Goal: Unclear

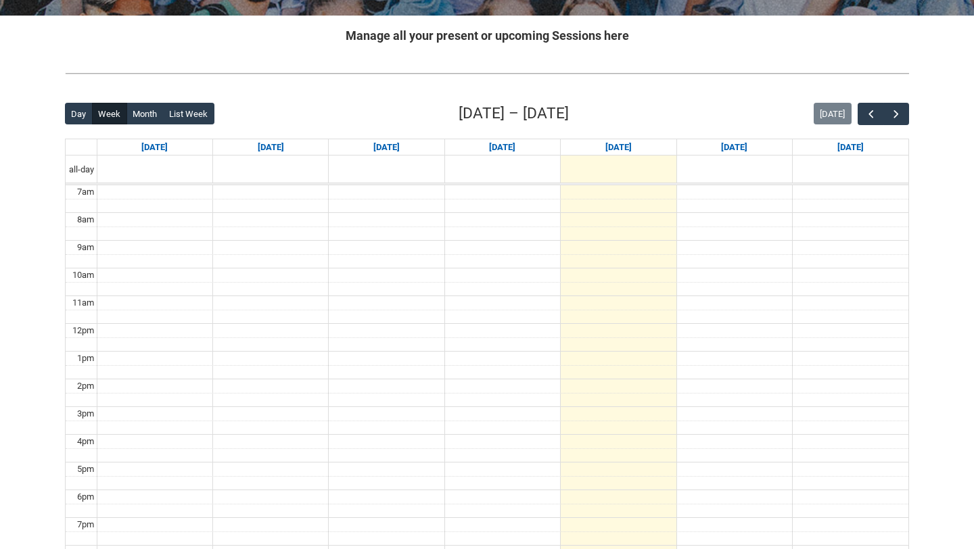
scroll to position [227, 0]
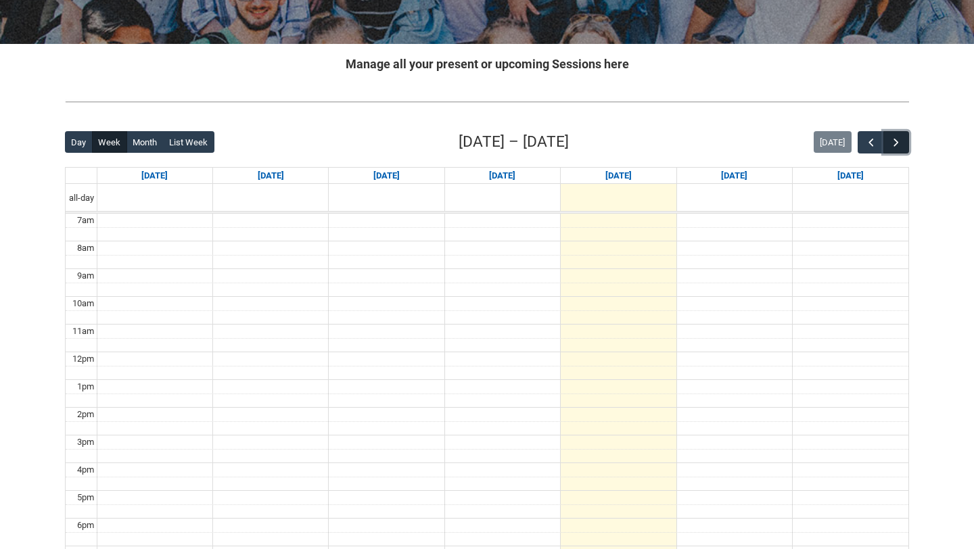
click at [890, 141] on span "button" at bounding box center [897, 143] width 14 height 14
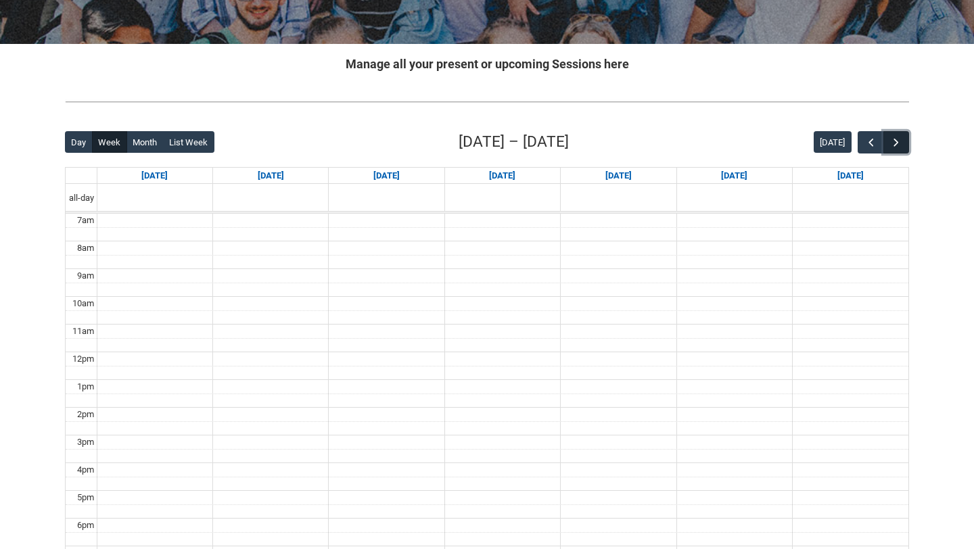
click at [890, 141] on span "button" at bounding box center [897, 143] width 14 height 14
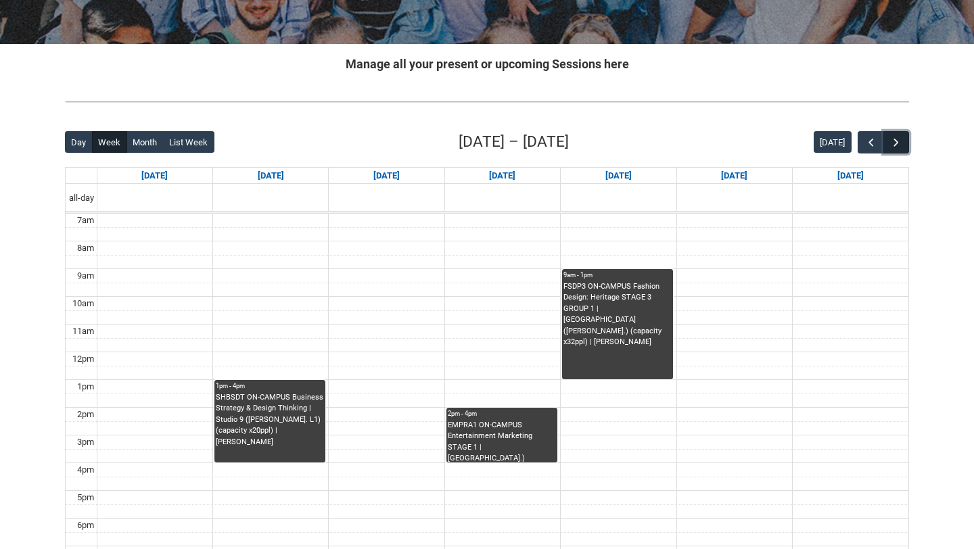
click at [890, 141] on span "button" at bounding box center [897, 143] width 14 height 14
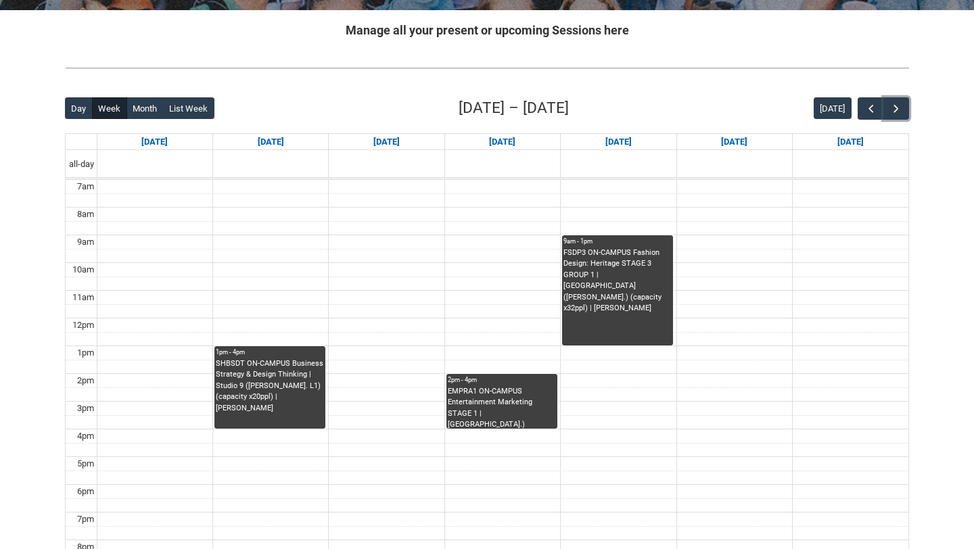
scroll to position [263, 0]
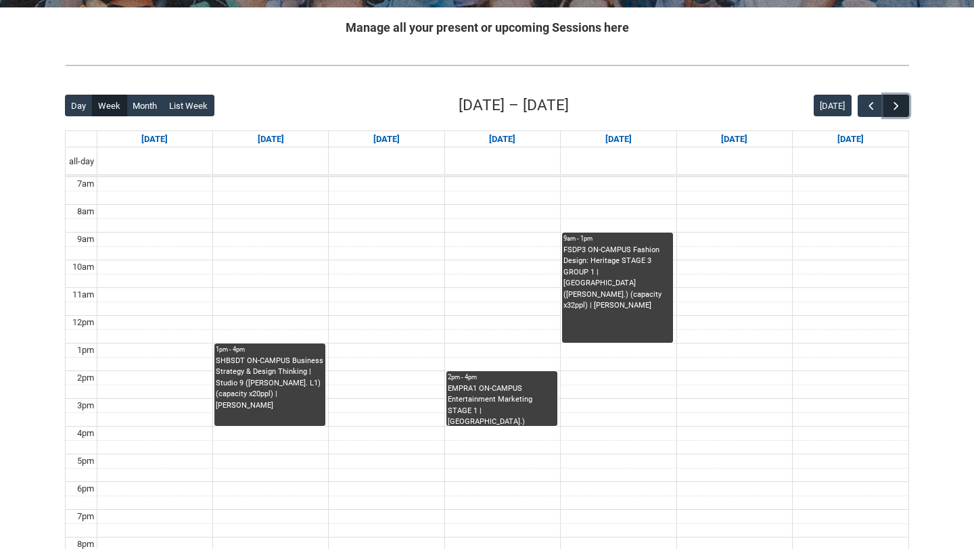
click at [900, 103] on span "button" at bounding box center [897, 106] width 14 height 14
click at [864, 104] on button "button" at bounding box center [871, 106] width 26 height 22
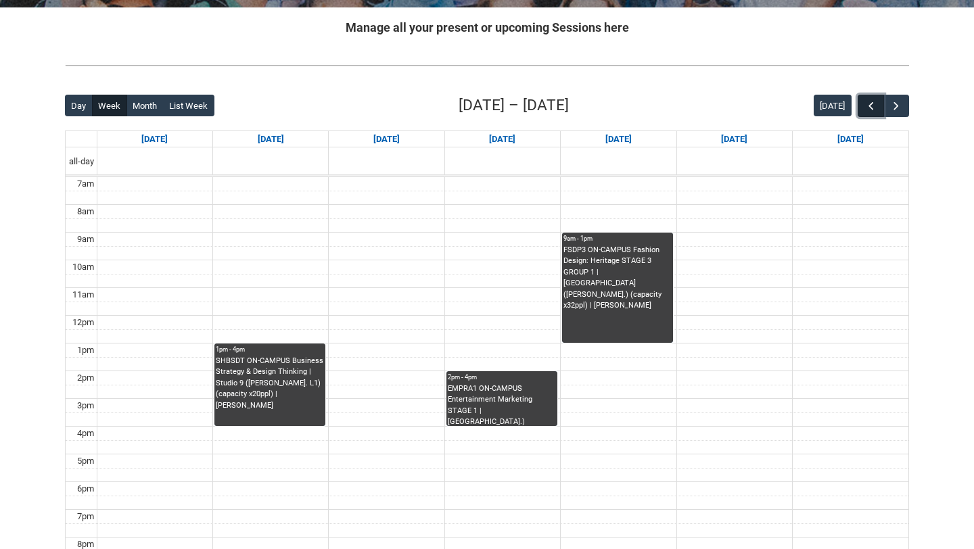
click at [864, 104] on button "button" at bounding box center [871, 106] width 26 height 22
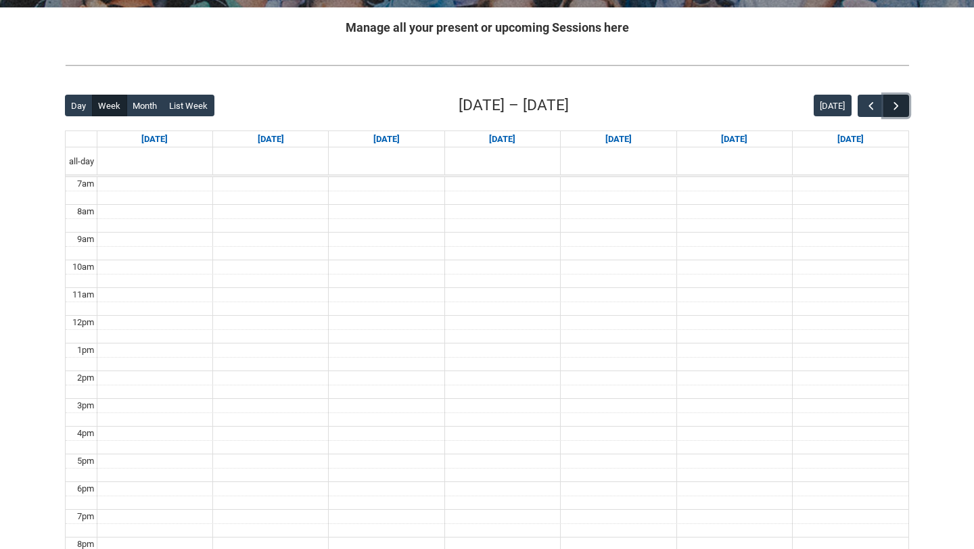
click at [898, 104] on span "button" at bounding box center [897, 106] width 14 height 14
